Goal: Task Accomplishment & Management: Manage account settings

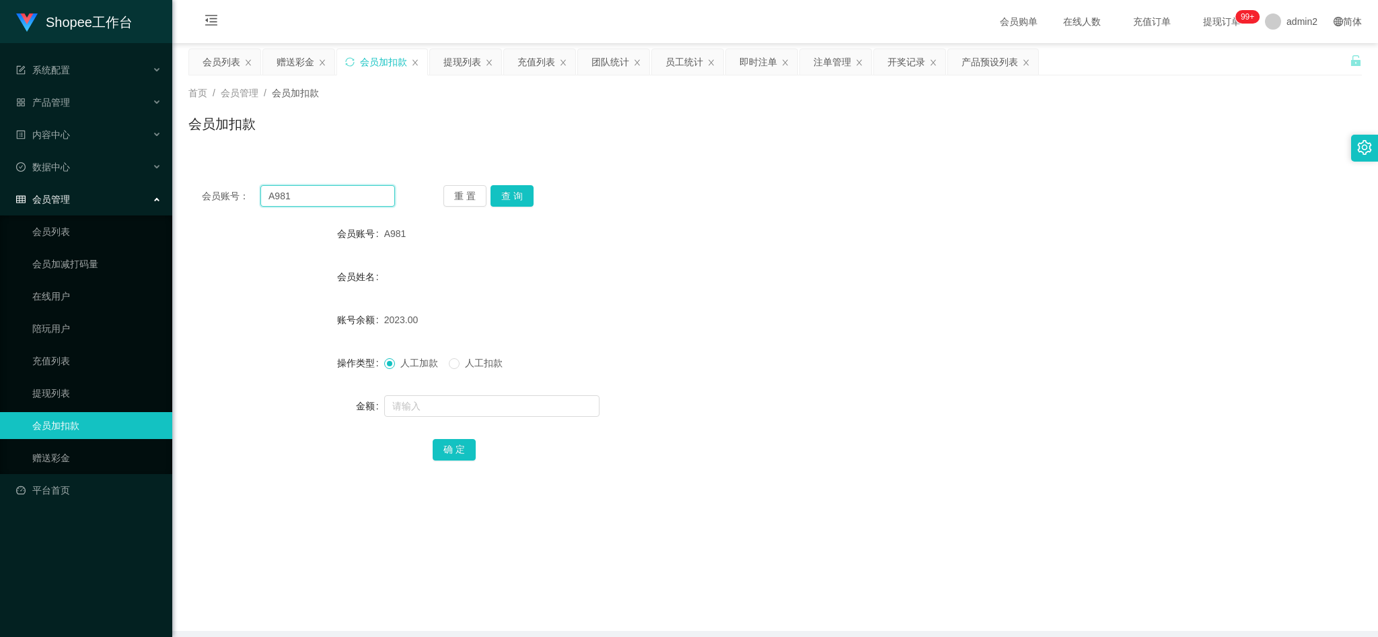
click at [352, 196] on input "A981" at bounding box center [327, 196] width 135 height 22
paste input "3"
type input "A983"
click at [507, 196] on button "查 询" at bounding box center [512, 196] width 43 height 22
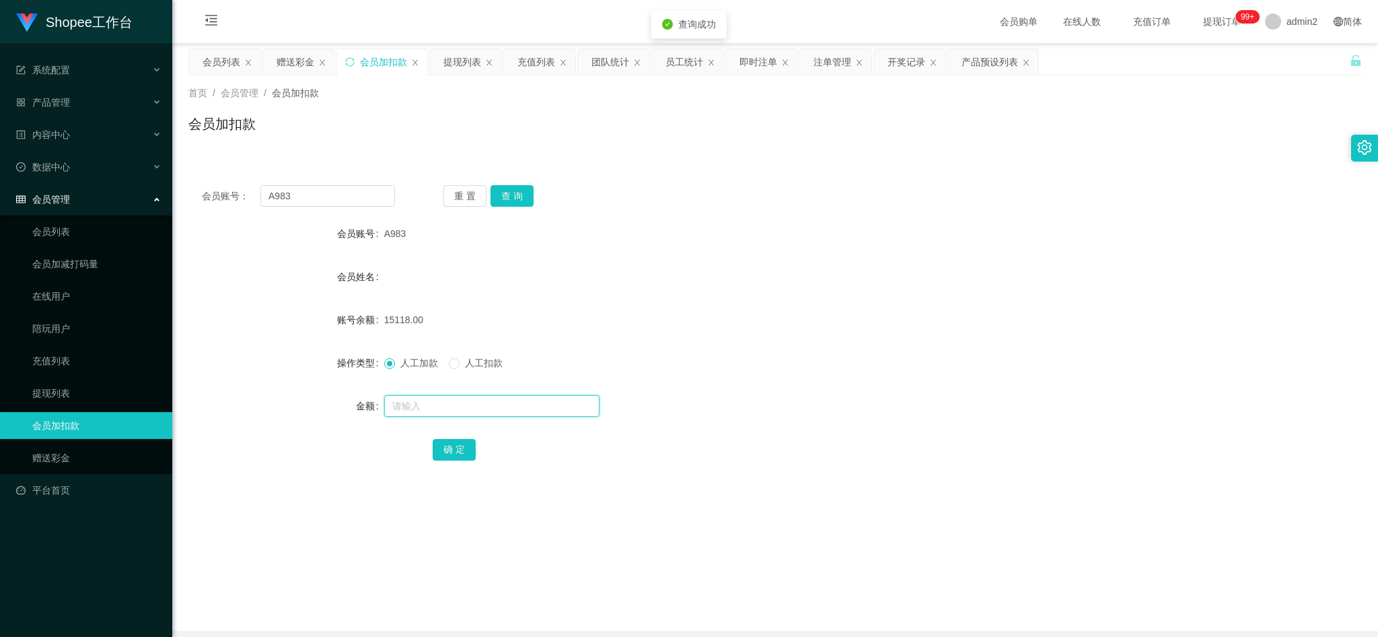
click at [534, 408] on input "text" at bounding box center [491, 406] width 215 height 22
type input "190"
click at [454, 448] on button "确 定" at bounding box center [454, 450] width 43 height 22
click at [353, 196] on input "A983" at bounding box center [327, 196] width 135 height 22
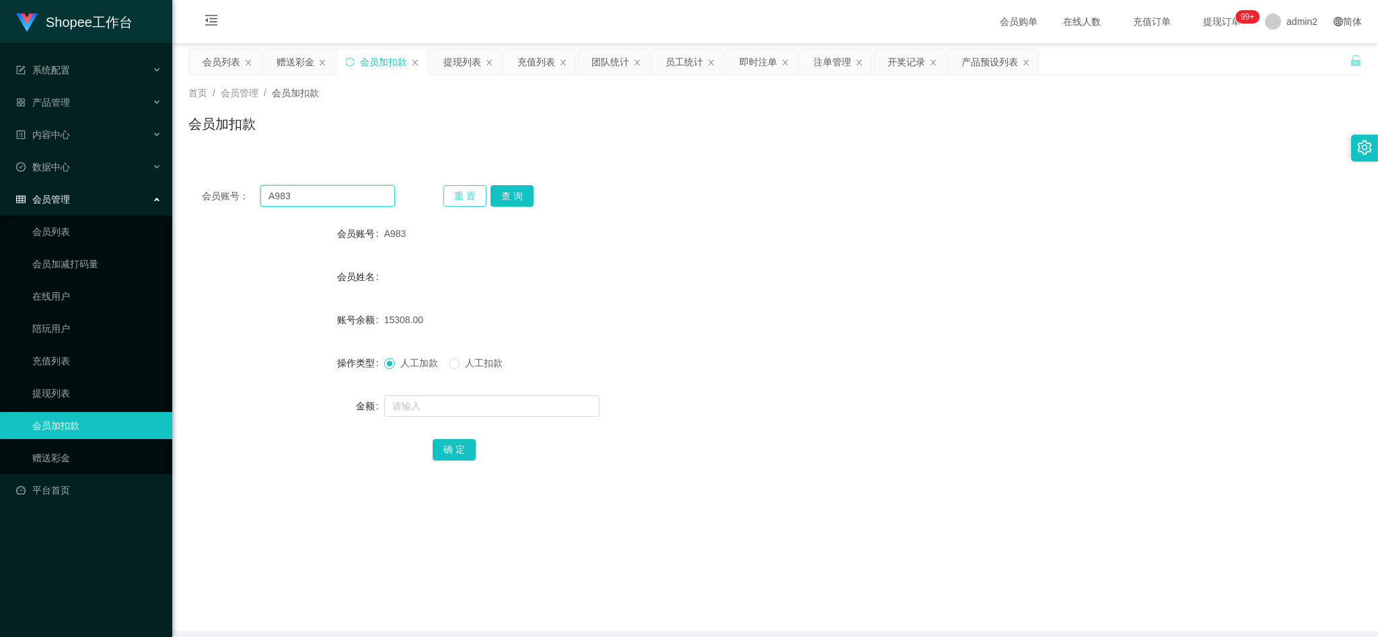
drag, startPoint x: 353, startPoint y: 196, endPoint x: 463, endPoint y: 205, distance: 110.0
click at [357, 199] on input "A983" at bounding box center [327, 196] width 135 height 22
paste input "982"
type input "982"
click at [531, 194] on button "查 询" at bounding box center [512, 196] width 43 height 22
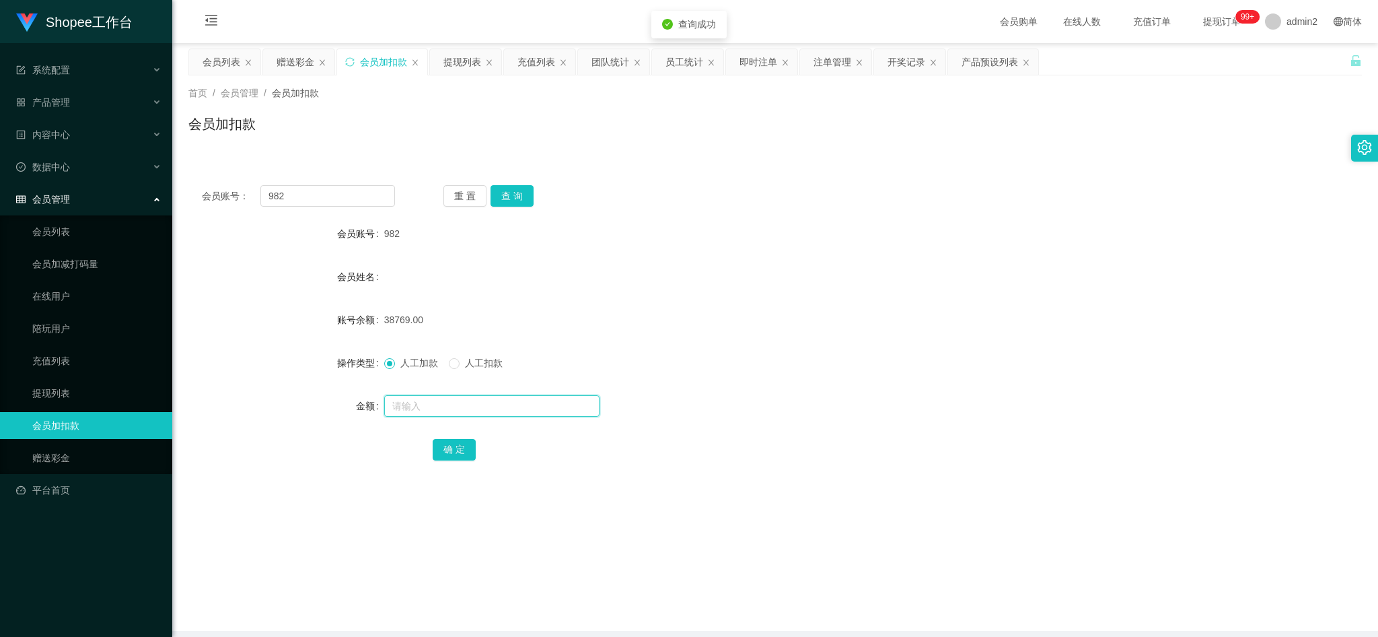
click at [539, 406] on input "text" at bounding box center [491, 406] width 215 height 22
type input "190"
click at [468, 445] on button "确 定" at bounding box center [454, 450] width 43 height 22
click at [350, 207] on div "会员账号： 982 重 置 查 询 会员账号 982 会员姓名 账号余额 38959.00 操作类型 人工加款 人工扣款 金额 确 定" at bounding box center [775, 332] width 1174 height 320
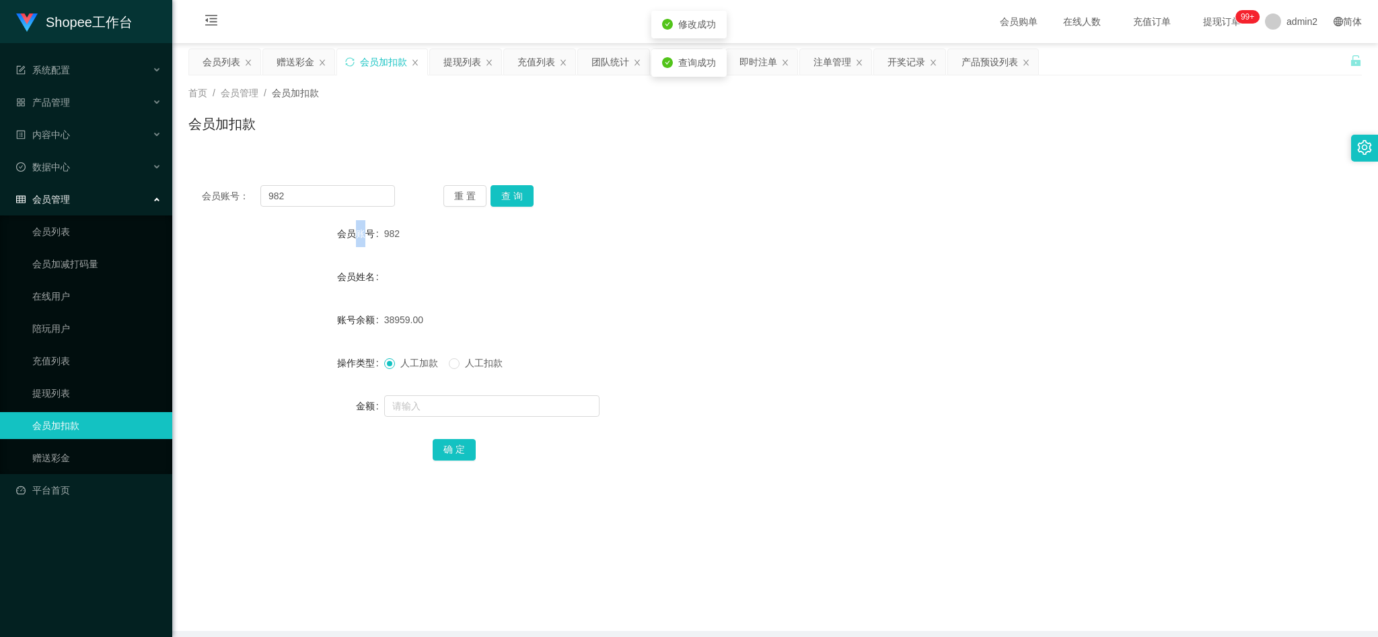
click at [350, 207] on div "会员账号： 982 重 置 查 询 会员账号 982 会员姓名 账号余额 38959.00 操作类型 人工加款 人工扣款 金额 确 定" at bounding box center [775, 332] width 1174 height 320
click at [353, 200] on input "982" at bounding box center [327, 196] width 135 height 22
paste input "A986"
type input "A986"
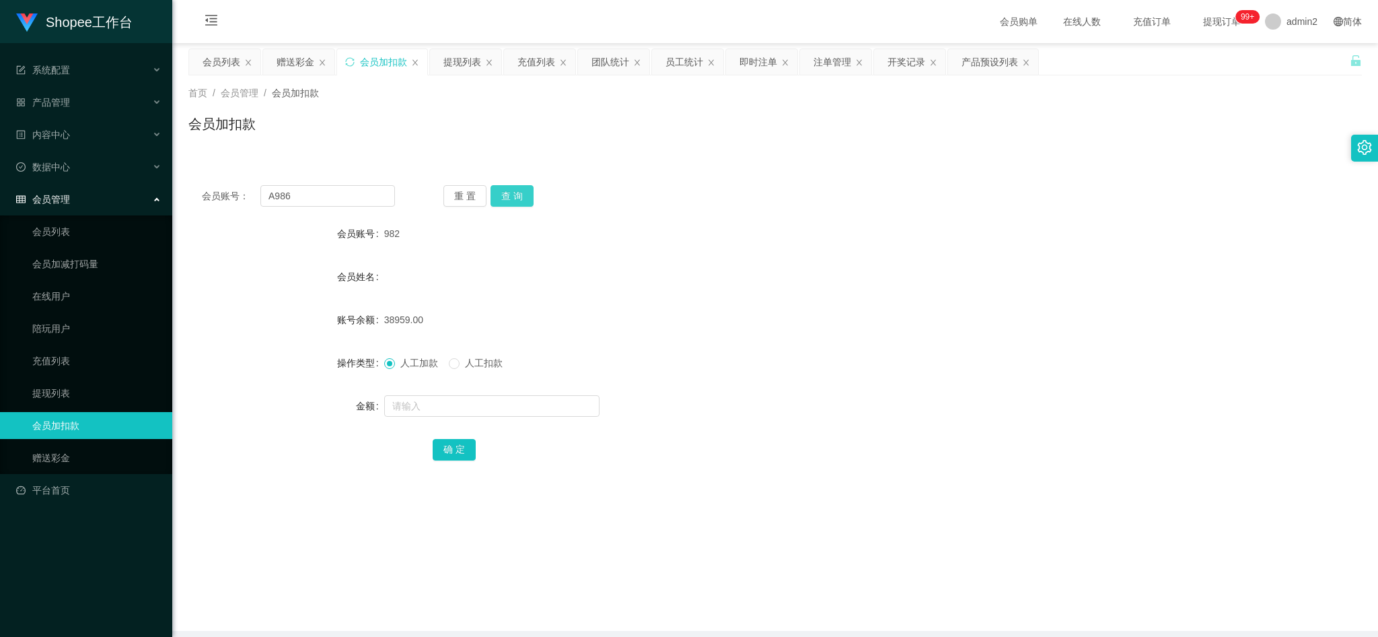
click at [508, 192] on button "查 询" at bounding box center [512, 196] width 43 height 22
click at [531, 405] on input "text" at bounding box center [491, 406] width 215 height 22
type input "190"
click at [449, 444] on button "确 定" at bounding box center [454, 450] width 43 height 22
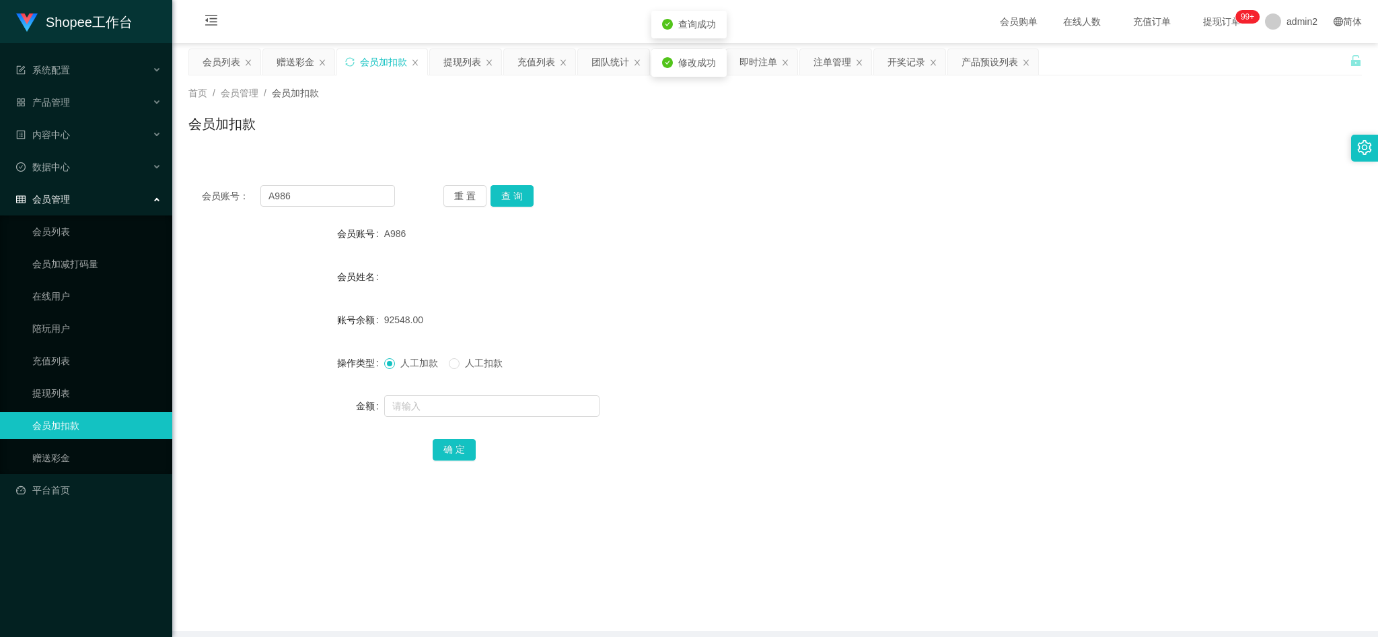
click at [826, 347] on form "会员账号 A986 会员姓名 账号余额 92548.00 操作类型 人工加款 人工扣款 金额 确 定" at bounding box center [775, 341] width 1174 height 242
drag, startPoint x: 1069, startPoint y: 574, endPoint x: 853, endPoint y: 299, distance: 349.3
click at [1069, 574] on main "关闭左侧 关闭右侧 关闭其它 刷新页面 会员列表 赠送彩金 会员加扣款 提现列表 充值列表 团队统计 员工统计 即时注单 注单管理 开奖记录 产品预设列表 首…" at bounding box center [775, 336] width 1206 height 587
